Goal: Share content: Share content

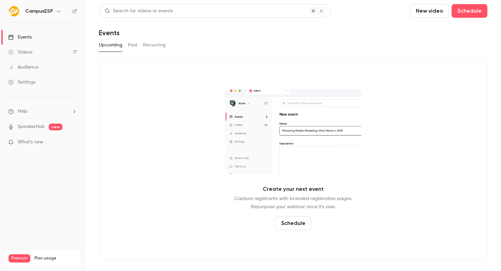
click at [137, 45] on button "Past" at bounding box center [133, 45] width 10 height 11
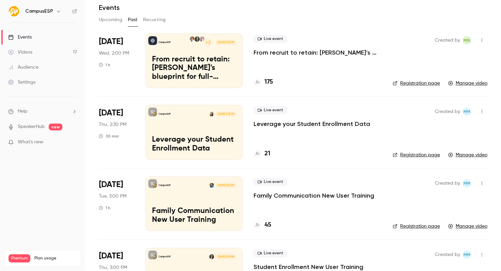
scroll to position [37, 0]
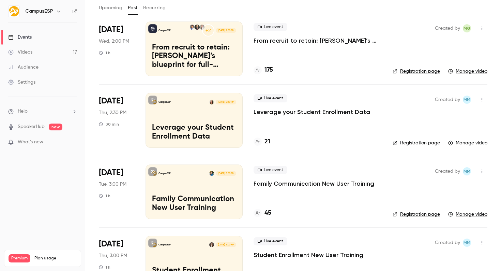
click at [328, 186] on p "Family Communication New User Training" at bounding box center [314, 183] width 121 height 8
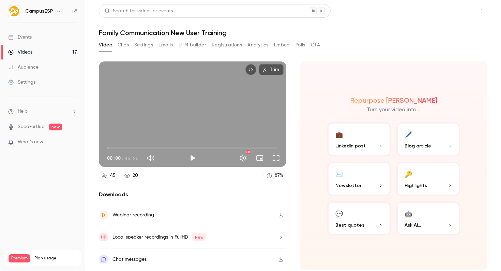
click at [459, 9] on button "Share" at bounding box center [457, 11] width 27 height 14
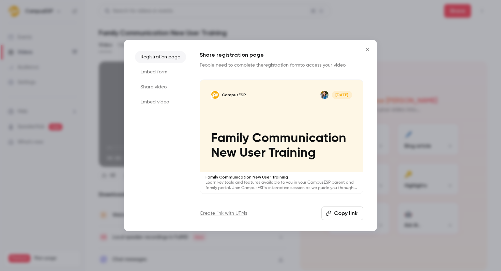
click at [339, 212] on button "Copy link" at bounding box center [342, 213] width 42 height 14
click at [367, 47] on icon "Close" at bounding box center [367, 49] width 8 height 5
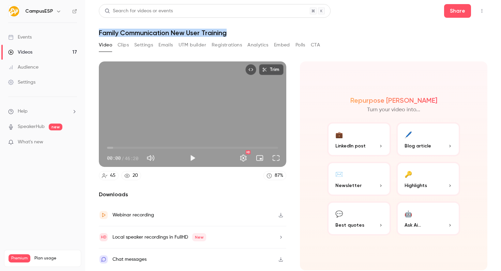
drag, startPoint x: 250, startPoint y: 34, endPoint x: 98, endPoint y: 33, distance: 152.0
click at [98, 33] on main "Search for videos or events Share Family Communication New User Training Video …" at bounding box center [293, 135] width 416 height 271
copy h1 "Family Communication New User Training"
